Goal: Find specific page/section: Find specific page/section

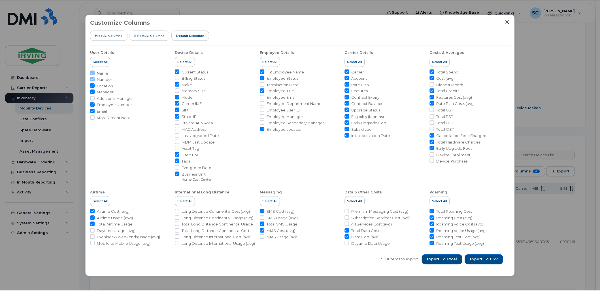
scroll to position [157, 0]
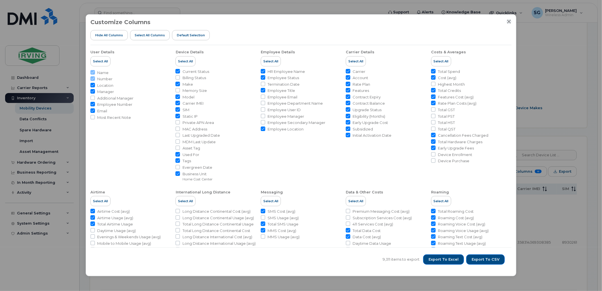
click at [508, 24] on div "Customize Columns Hide All Columns Select all Columns Default Selection" at bounding box center [300, 32] width 421 height 26
click at [509, 22] on icon "Close" at bounding box center [509, 22] width 4 height 4
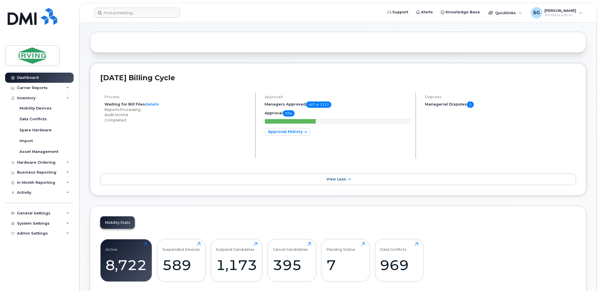
scroll to position [31, 0]
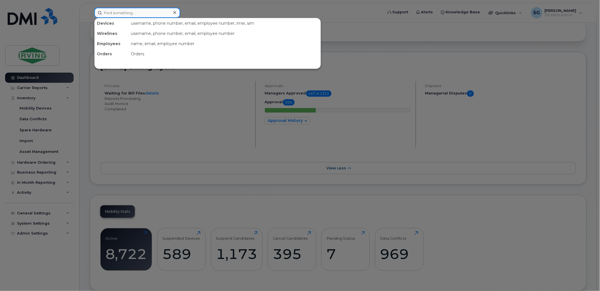
click at [139, 10] on input at bounding box center [137, 13] width 86 height 10
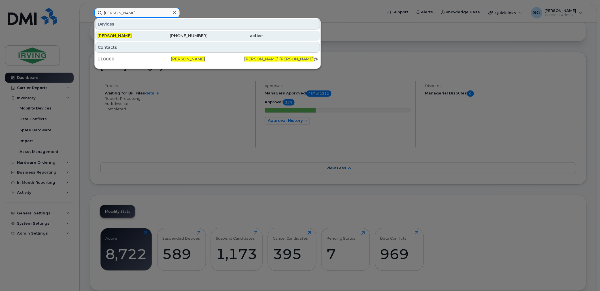
type input "LORI MOSHER"
click at [124, 36] on div "Lori Mosher" at bounding box center [124, 36] width 55 height 6
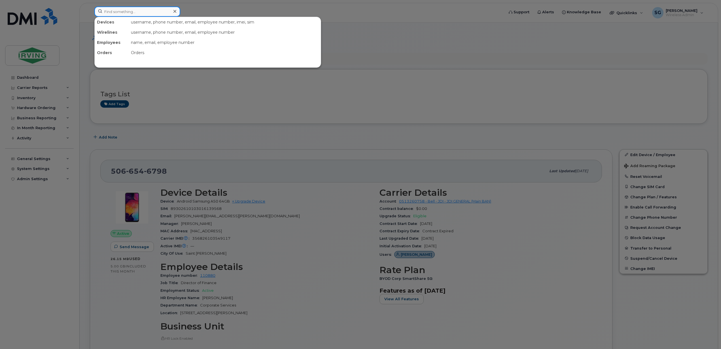
click at [127, 12] on input at bounding box center [137, 12] width 86 height 10
paste input "7823770460"
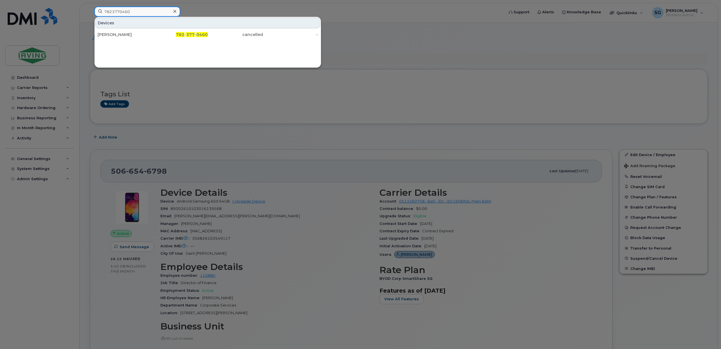
type input "7823770460"
